Goal: Task Accomplishment & Management: Use online tool/utility

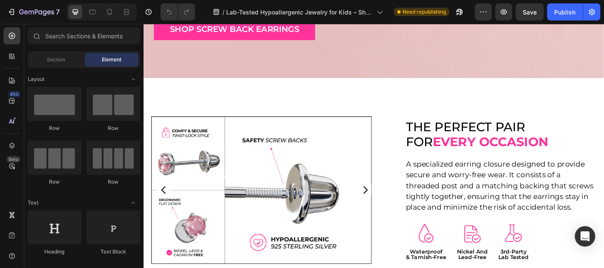
scroll to position [853, 0]
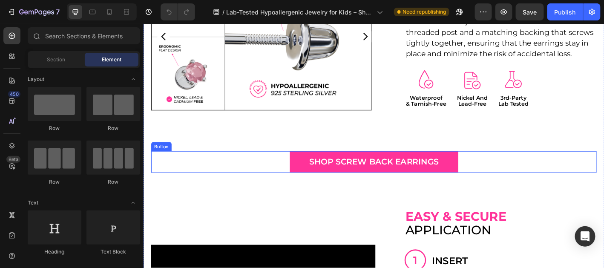
click at [502, 182] on div "shop screw back earrings Button" at bounding box center [399, 177] width 494 height 24
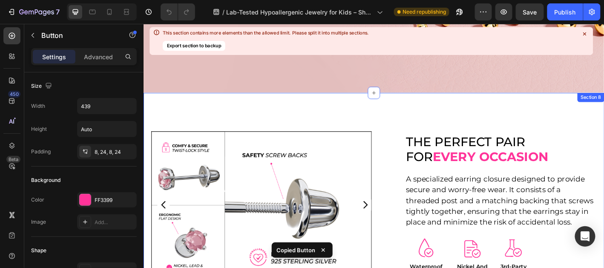
scroll to position [341, 0]
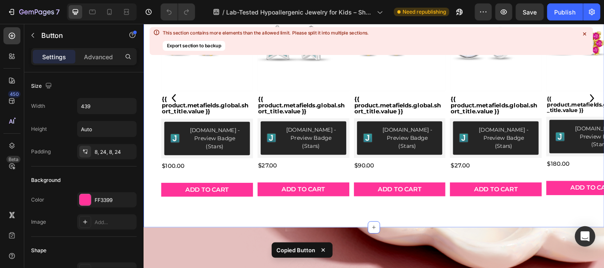
click at [462, 228] on div "best seller - SCREW BACK EARRINGS Heading best seller SCREW BACK EARRINGS Headi…" at bounding box center [398, 84] width 511 height 332
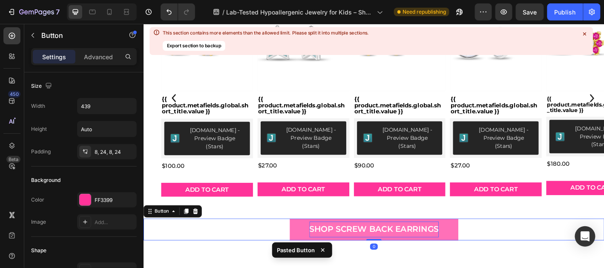
click at [453, 243] on p "shop screw back earrings" at bounding box center [399, 251] width 144 height 17
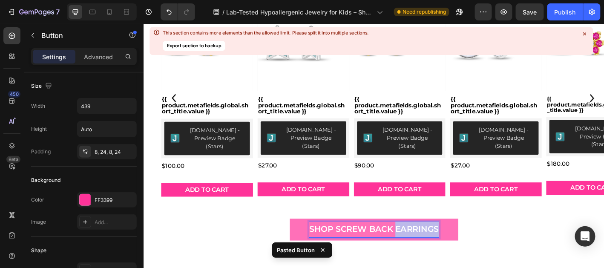
click at [453, 243] on p "shop screw back earrings" at bounding box center [399, 251] width 144 height 17
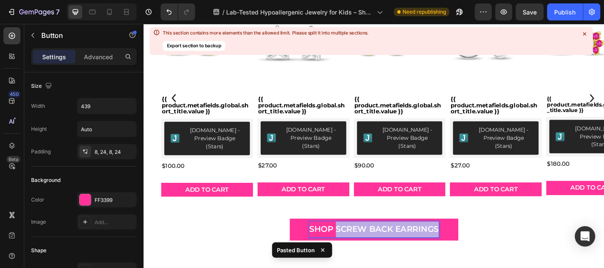
drag, startPoint x: 352, startPoint y: 243, endPoint x: 511, endPoint y: 241, distance: 158.6
click at [511, 241] on div "shop screw back earrings Button 0" at bounding box center [398, 252] width 511 height 24
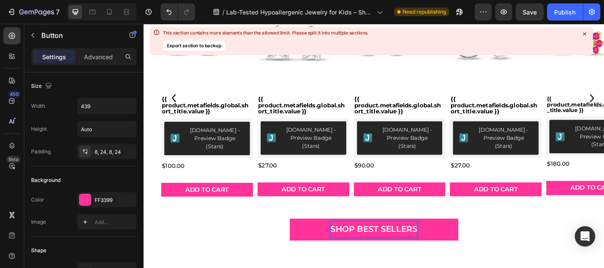
click at [514, 246] on div "shop best sellers Button 0" at bounding box center [398, 252] width 511 height 24
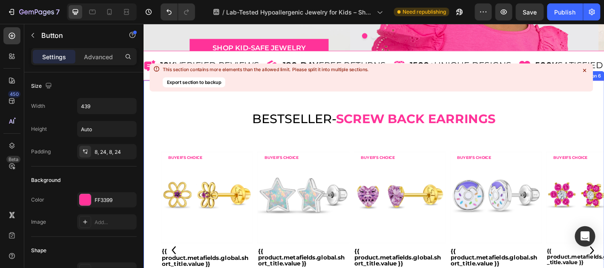
scroll to position [171, 0]
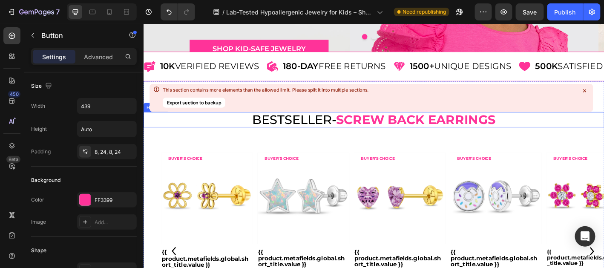
click at [344, 130] on span "seller" at bounding box center [326, 129] width 52 height 17
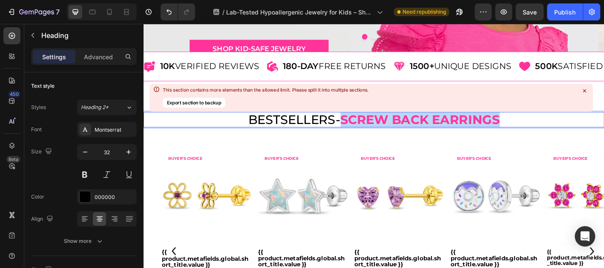
drag, startPoint x: 364, startPoint y: 133, endPoint x: 548, endPoint y: 132, distance: 184.1
click at [548, 132] on p "best sellers - SCREW BACK EARRINGS" at bounding box center [399, 129] width 493 height 15
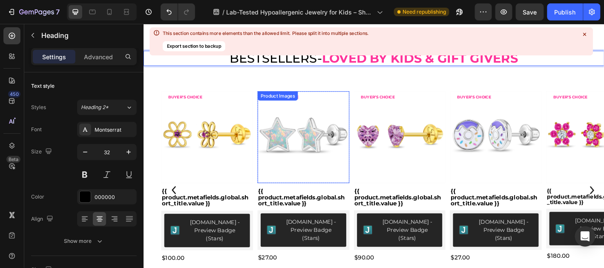
scroll to position [257, 0]
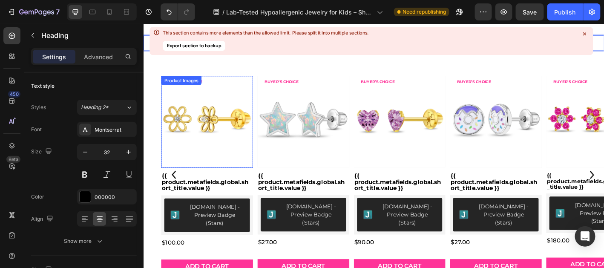
click at [213, 132] on img at bounding box center [214, 132] width 102 height 102
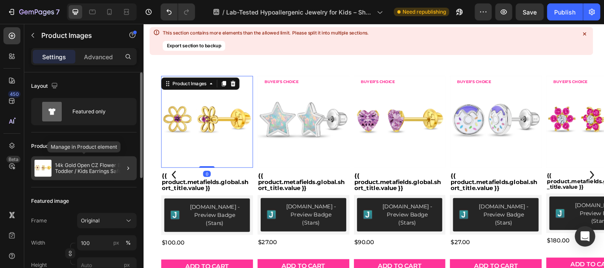
click at [101, 162] on p "14k Gold Open CZ Flower Baby / Toddler / Kids Earrings Safety Screw Back" at bounding box center [94, 168] width 78 height 12
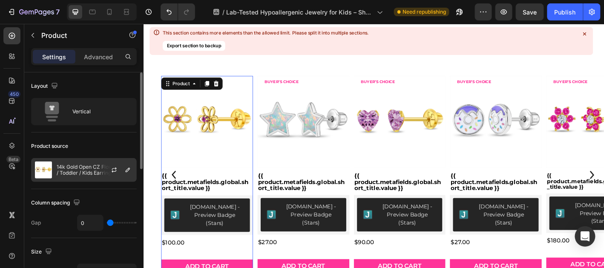
click at [98, 166] on p "14k Gold Open CZ Flower Baby / Toddler / Kids Earrings Safety Screw Back" at bounding box center [95, 170] width 76 height 12
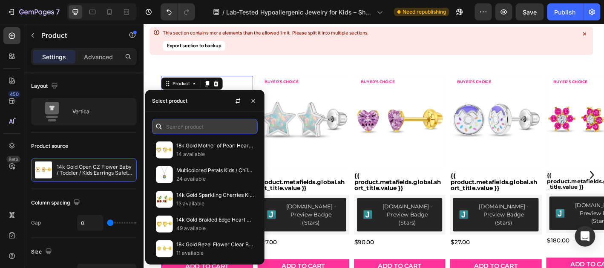
click at [167, 128] on input "text" at bounding box center [205, 126] width 106 height 15
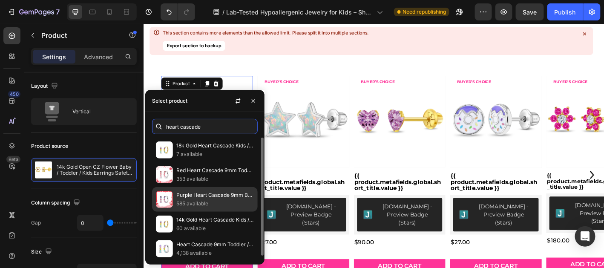
scroll to position [2, 0]
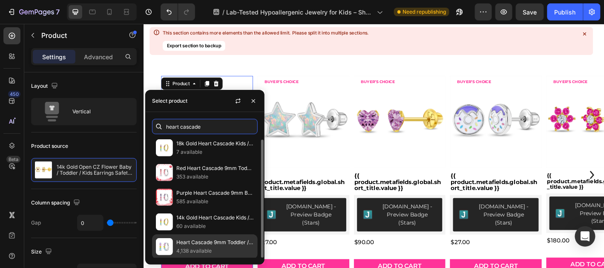
type input "heart cascade"
click at [205, 248] on p "4,138 available" at bounding box center [215, 251] width 78 height 9
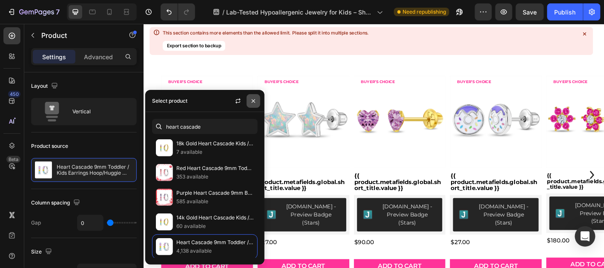
click at [256, 102] on icon "button" at bounding box center [253, 101] width 7 height 7
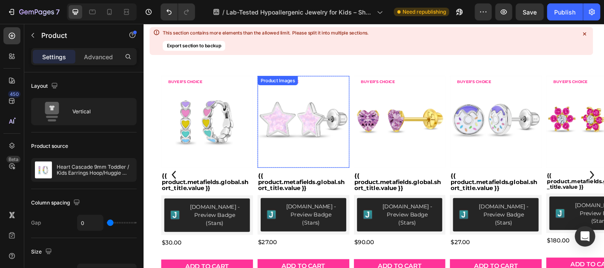
click at [331, 115] on img at bounding box center [321, 132] width 102 height 102
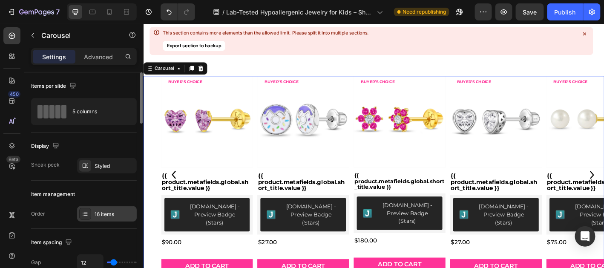
click at [110, 214] on div "16 items" at bounding box center [115, 215] width 40 height 8
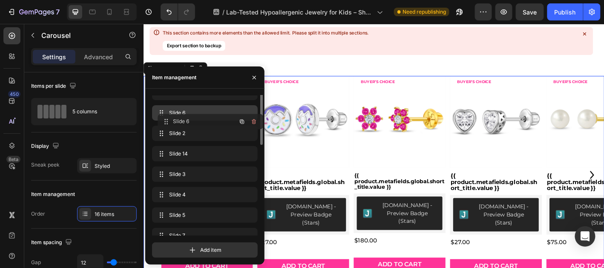
scroll to position [0, 0]
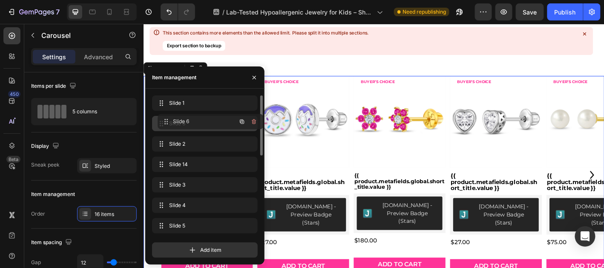
drag, startPoint x: 209, startPoint y: 223, endPoint x: 214, endPoint y: 117, distance: 106.7
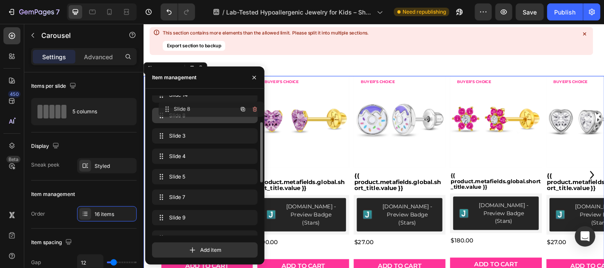
scroll to position [67, 0]
drag, startPoint x: 208, startPoint y: 183, endPoint x: 214, endPoint y: 110, distance: 72.7
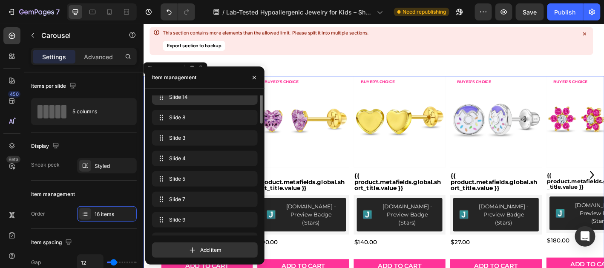
scroll to position [0, 0]
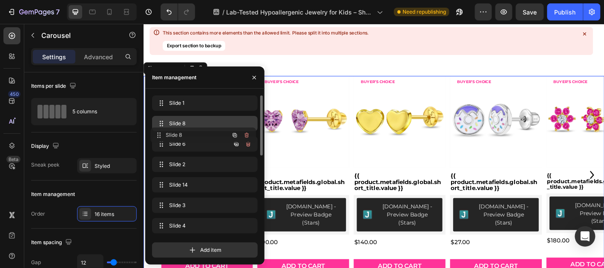
drag, startPoint x: 204, startPoint y: 180, endPoint x: 203, endPoint y: 118, distance: 61.4
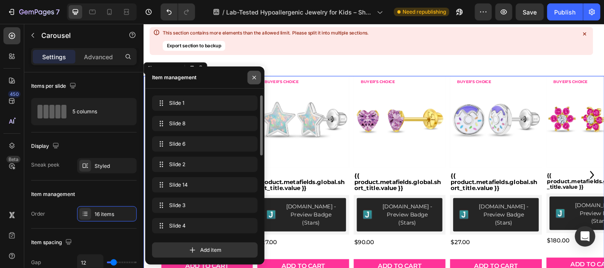
click at [258, 77] on button "button" at bounding box center [255, 78] width 14 height 14
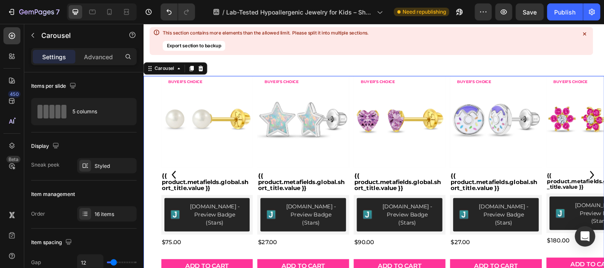
click at [176, 187] on icon "Carousel Back Arrow" at bounding box center [176, 191] width 3 height 8
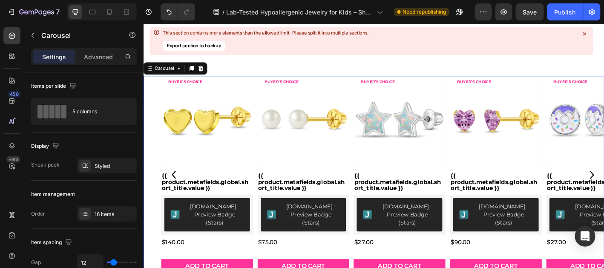
click at [176, 187] on icon "Carousel Back Arrow" at bounding box center [176, 191] width 3 height 8
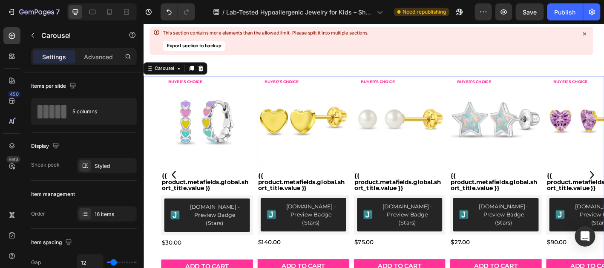
click at [176, 187] on icon "Carousel Back Arrow" at bounding box center [176, 191] width 3 height 8
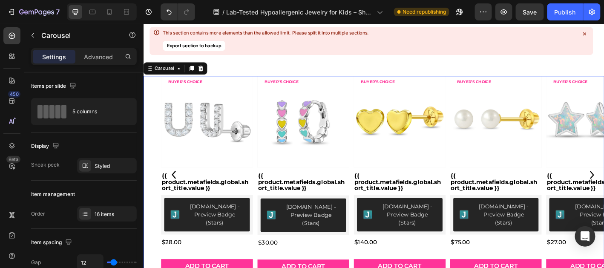
click at [176, 187] on icon "Carousel Back Arrow" at bounding box center [176, 191] width 3 height 8
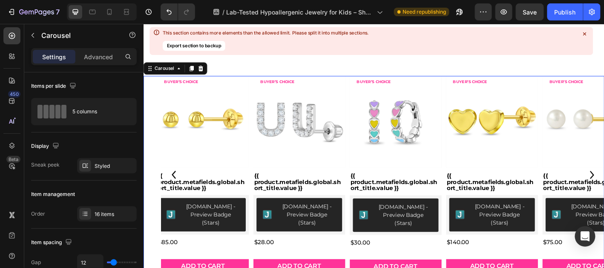
click at [176, 187] on icon "Carousel Back Arrow" at bounding box center [176, 191] width 3 height 8
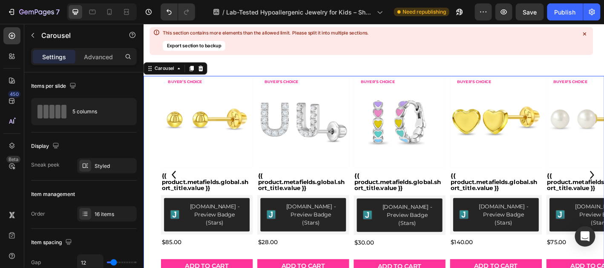
click at [176, 187] on icon "Carousel Back Arrow" at bounding box center [176, 191] width 3 height 8
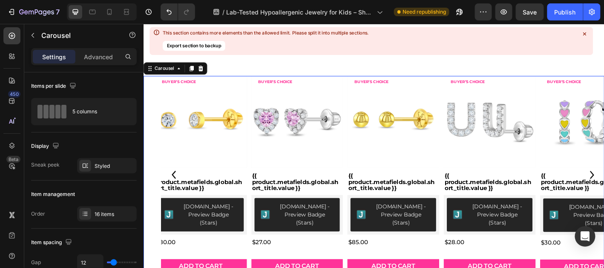
click at [176, 187] on icon "Carousel Back Arrow" at bounding box center [176, 191] width 3 height 8
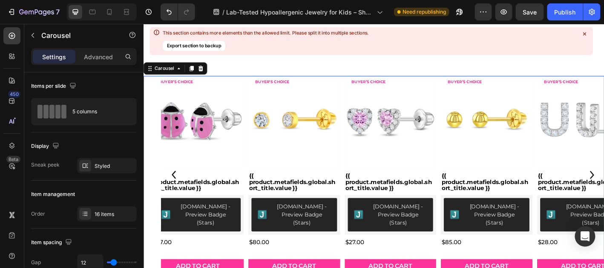
click at [176, 187] on icon "Carousel Back Arrow" at bounding box center [176, 191] width 3 height 8
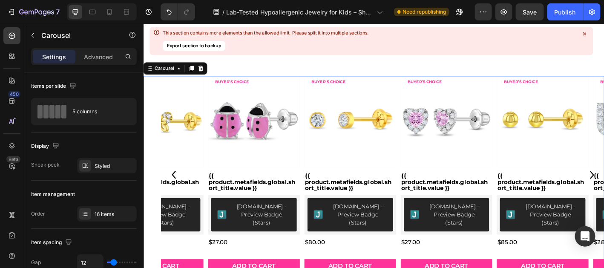
click at [176, 187] on icon "Carousel Back Arrow" at bounding box center [176, 191] width 3 height 8
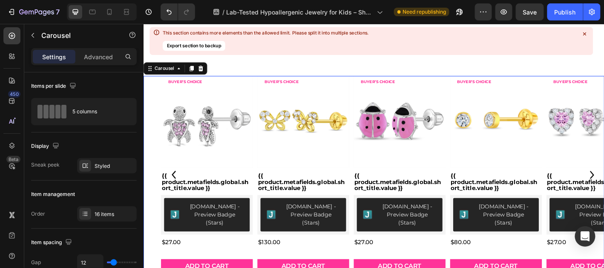
click at [176, 187] on icon "Carousel Back Arrow" at bounding box center [176, 191] width 3 height 8
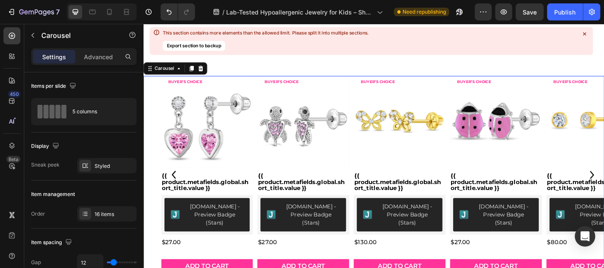
click at [176, 187] on icon "Carousel Back Arrow" at bounding box center [176, 191] width 3 height 8
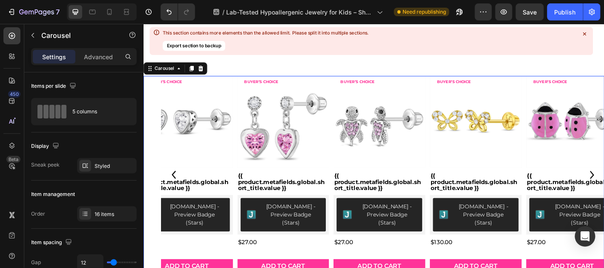
click at [176, 187] on icon "Carousel Back Arrow" at bounding box center [176, 191] width 3 height 8
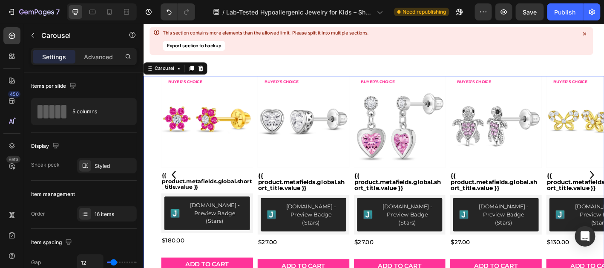
click at [176, 187] on icon "Carousel Back Arrow" at bounding box center [176, 191] width 3 height 8
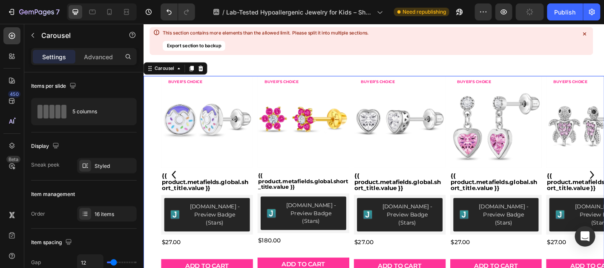
click at [176, 187] on icon "Carousel Back Arrow" at bounding box center [176, 191] width 3 height 8
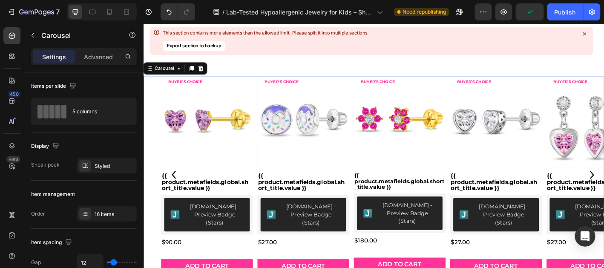
click at [176, 187] on icon "Carousel Back Arrow" at bounding box center [176, 191] width 3 height 8
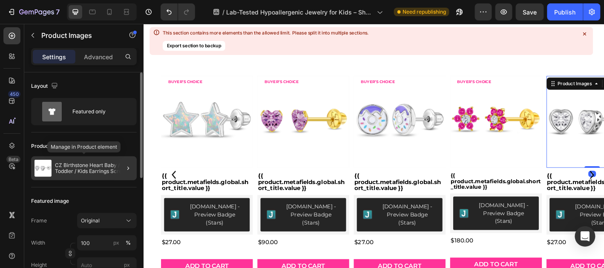
click at [76, 165] on p "CZ Birthstone Heart Baby / Toddler / Kids Earrings Screw Back Basket Setting - …" at bounding box center [94, 168] width 78 height 12
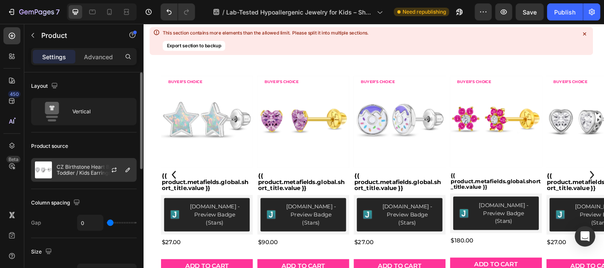
click at [91, 170] on p "CZ Birthstone Heart Baby / Toddler / Kids Earrings Screw Back Basket Setting - …" at bounding box center [95, 170] width 76 height 12
click at [124, 167] on icon "button" at bounding box center [127, 170] width 7 height 7
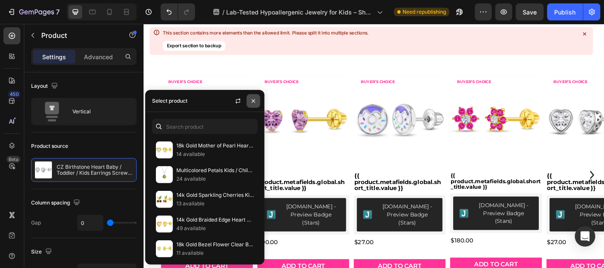
click at [254, 101] on icon "button" at bounding box center [253, 100] width 3 height 3
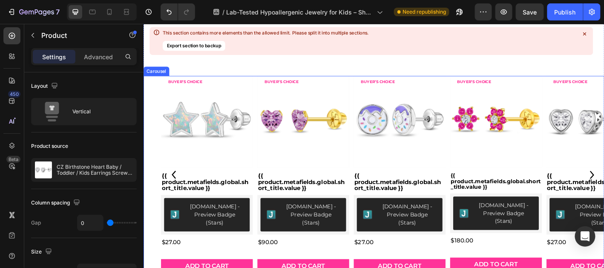
click at [175, 187] on icon "Carousel Back Arrow" at bounding box center [176, 191] width 3 height 8
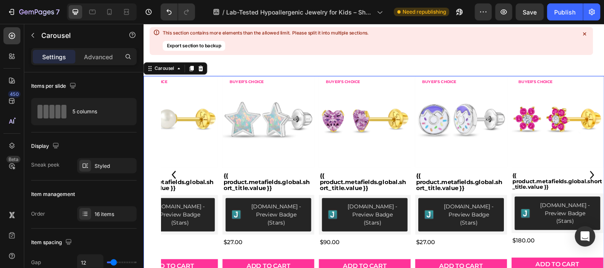
click at [175, 187] on icon "Carousel Back Arrow" at bounding box center [176, 191] width 3 height 8
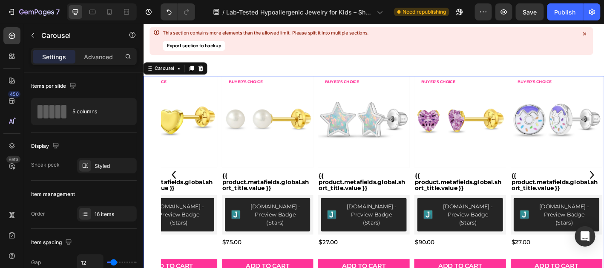
click at [175, 187] on icon "Carousel Back Arrow" at bounding box center [176, 191] width 3 height 8
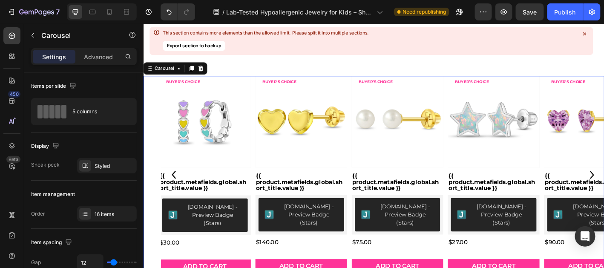
click at [175, 187] on icon "Carousel Back Arrow" at bounding box center [176, 191] width 3 height 8
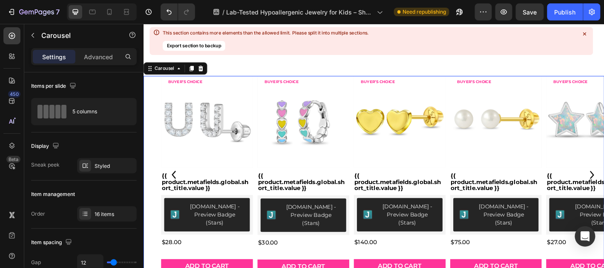
click at [407, 133] on img at bounding box center [428, 132] width 102 height 102
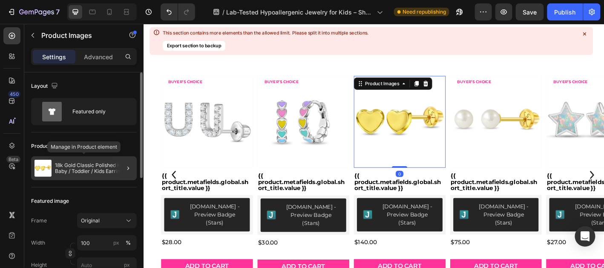
click at [108, 165] on p "18k Gold Classic Polished Heart Baby / Toddler / Kids Earrings Safety Screw Back" at bounding box center [94, 168] width 78 height 12
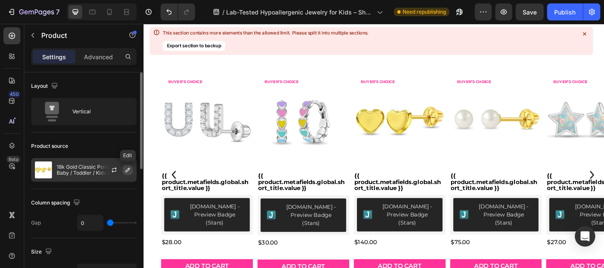
click at [129, 170] on icon "button" at bounding box center [128, 170] width 4 height 4
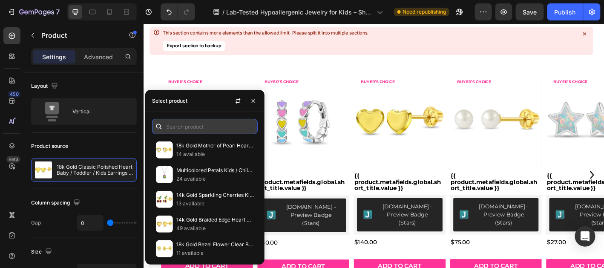
click at [174, 124] on input "text" at bounding box center [205, 126] width 106 height 15
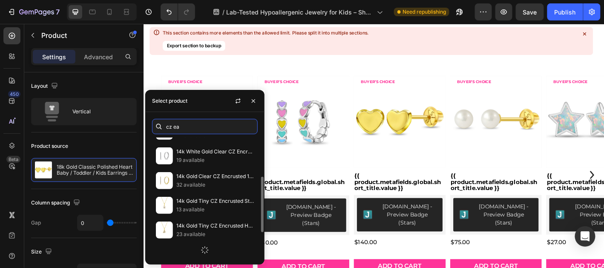
scroll to position [124, 0]
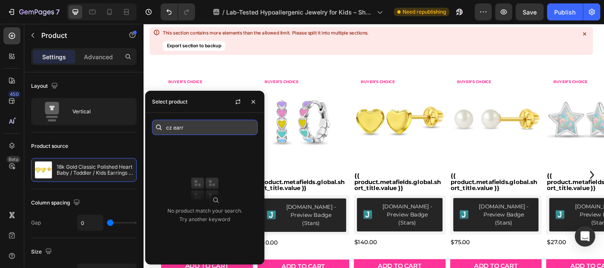
drag, startPoint x: 173, startPoint y: 131, endPoint x: 198, endPoint y: 124, distance: 25.6
click at [198, 124] on input "cz earr" at bounding box center [205, 127] width 106 height 15
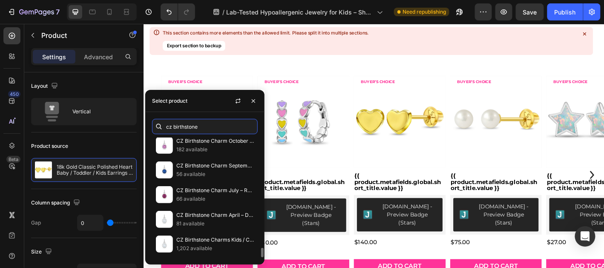
scroll to position [1422, 0]
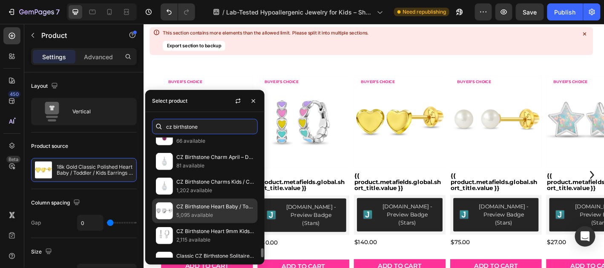
type input "cz birthstone"
click at [208, 211] on p "5,095 available" at bounding box center [215, 215] width 78 height 9
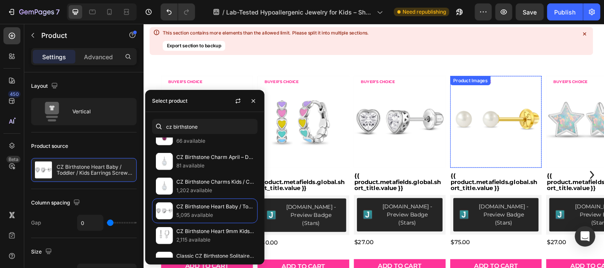
click at [517, 141] on img at bounding box center [534, 132] width 102 height 102
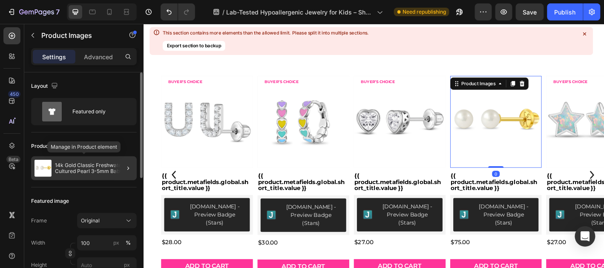
click at [109, 162] on p "14k Gold Classic Freshwater Cultured Pearl 3-5mm Baby / Toddler / Kids Earrings…" at bounding box center [94, 168] width 78 height 12
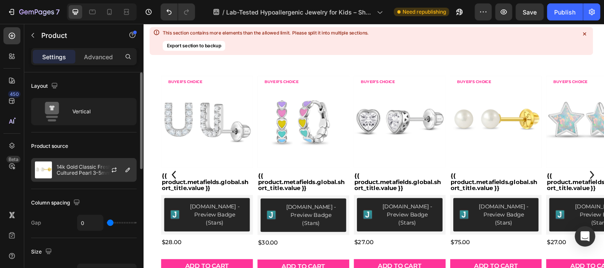
click at [94, 167] on p "14k Gold Classic Freshwater Cultured Pearl 3-5mm Baby / Toddler / Kids Earrings…" at bounding box center [95, 170] width 76 height 12
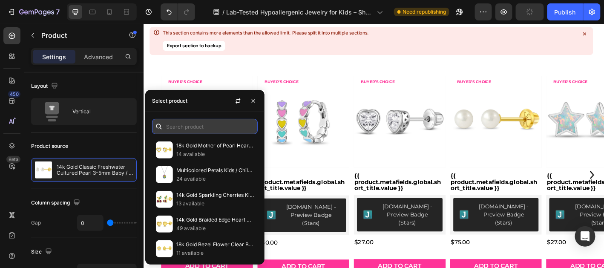
click at [188, 130] on input "text" at bounding box center [205, 126] width 106 height 15
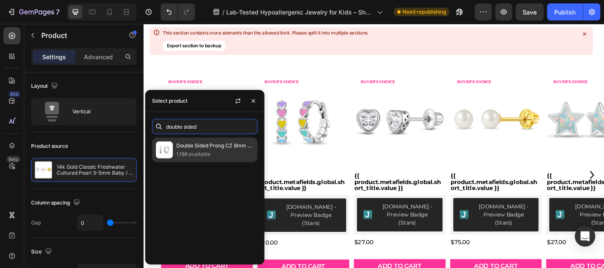
type input "double sided"
click at [196, 145] on p "Double Sided Prong CZ 8mm Baby / Toddler / Kids Earrings Hoop/Huggie Safety Lat…" at bounding box center [215, 145] width 78 height 9
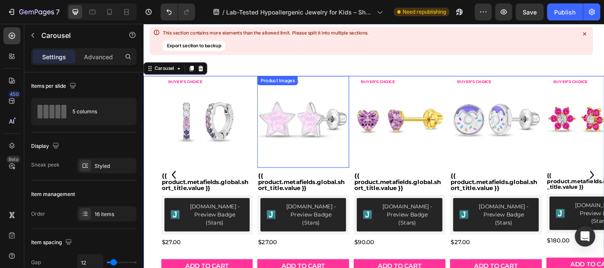
click at [346, 139] on img at bounding box center [321, 132] width 102 height 102
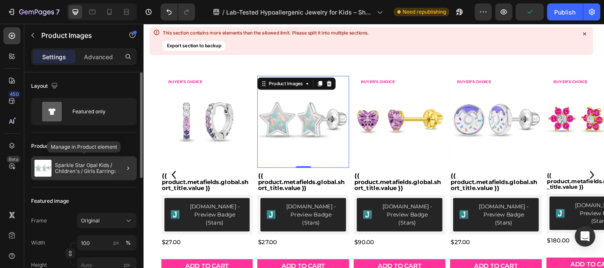
click at [103, 165] on p "Sparkle Star Opal Kids / Children's / Girls Earrings Screw Back - Sterling Silv…" at bounding box center [94, 168] width 78 height 12
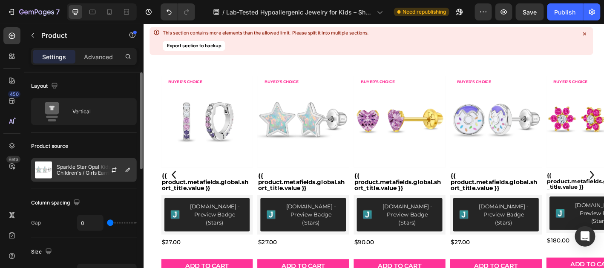
click at [100, 173] on div at bounding box center [118, 170] width 38 height 23
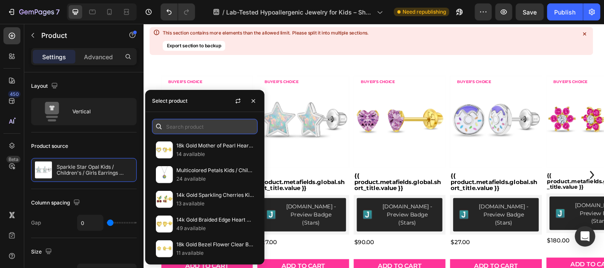
click at [184, 123] on input "text" at bounding box center [205, 126] width 106 height 15
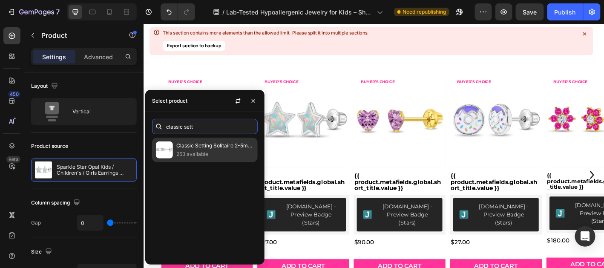
type input "classic sett"
click at [193, 140] on div "Classic Setting Solitaire 2-5mm Baby / Toddler / Kids Earrings Screw Back - Ste…" at bounding box center [205, 150] width 106 height 25
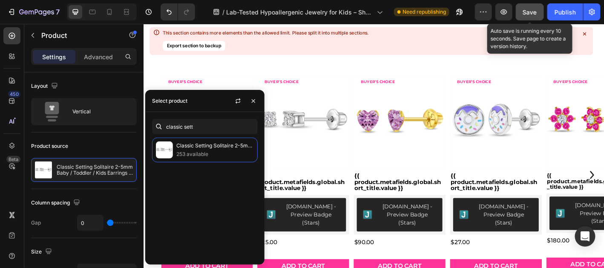
click at [537, 10] on span "Save" at bounding box center [530, 12] width 14 height 7
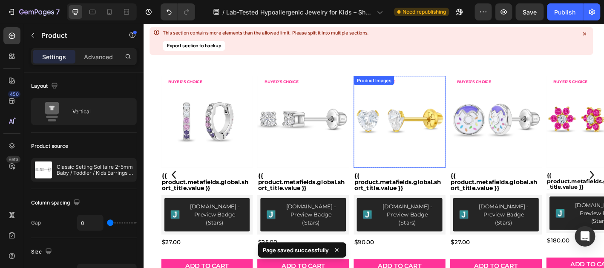
click at [438, 128] on img at bounding box center [428, 132] width 102 height 102
